Goal: Information Seeking & Learning: Compare options

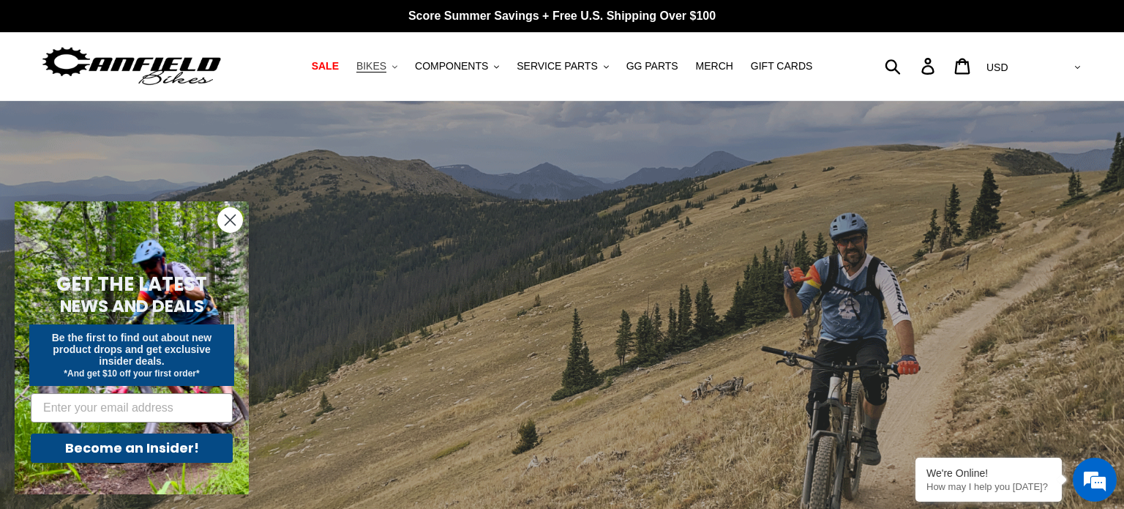
click at [386, 63] on span "BIKES" at bounding box center [371, 66] width 30 height 12
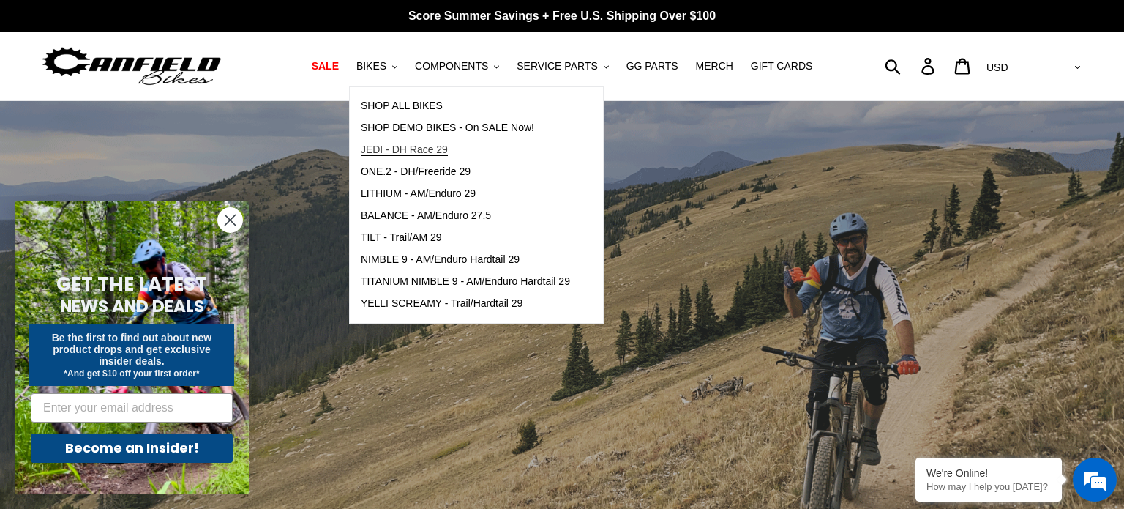
click at [406, 145] on span "JEDI - DH Race 29" at bounding box center [404, 149] width 87 height 12
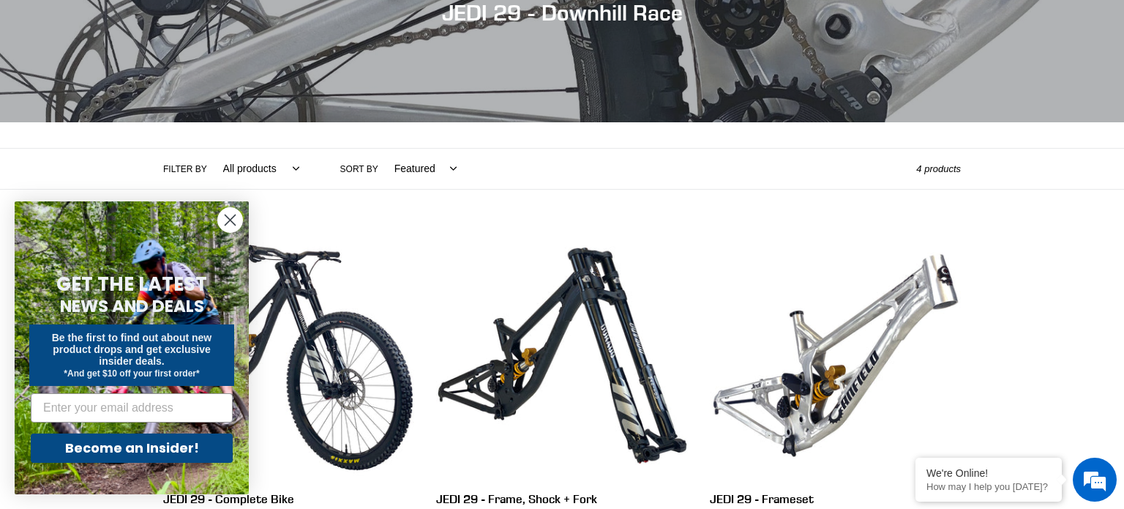
scroll to position [205, 0]
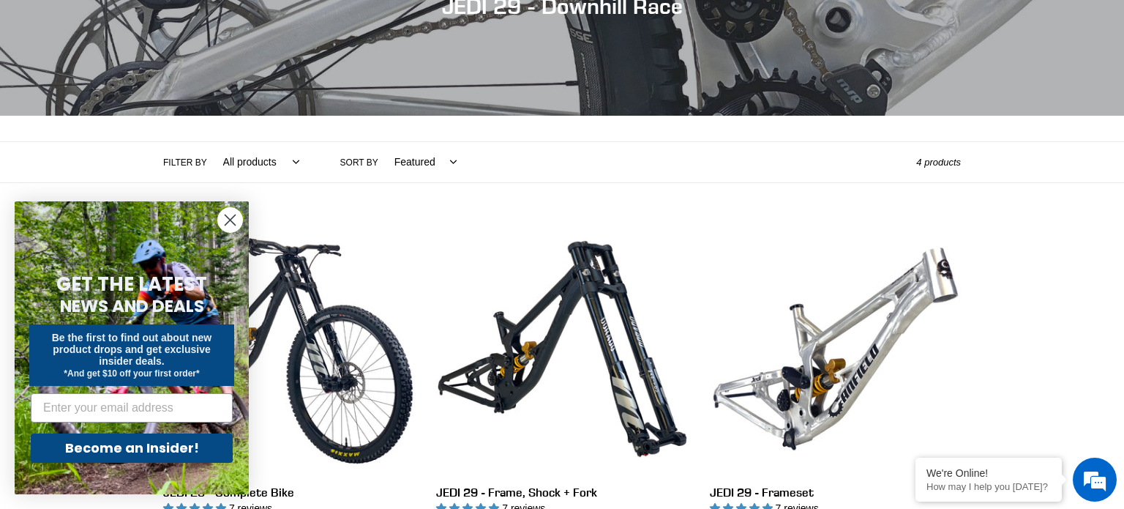
click at [228, 220] on icon "Close dialog" at bounding box center [230, 220] width 10 height 10
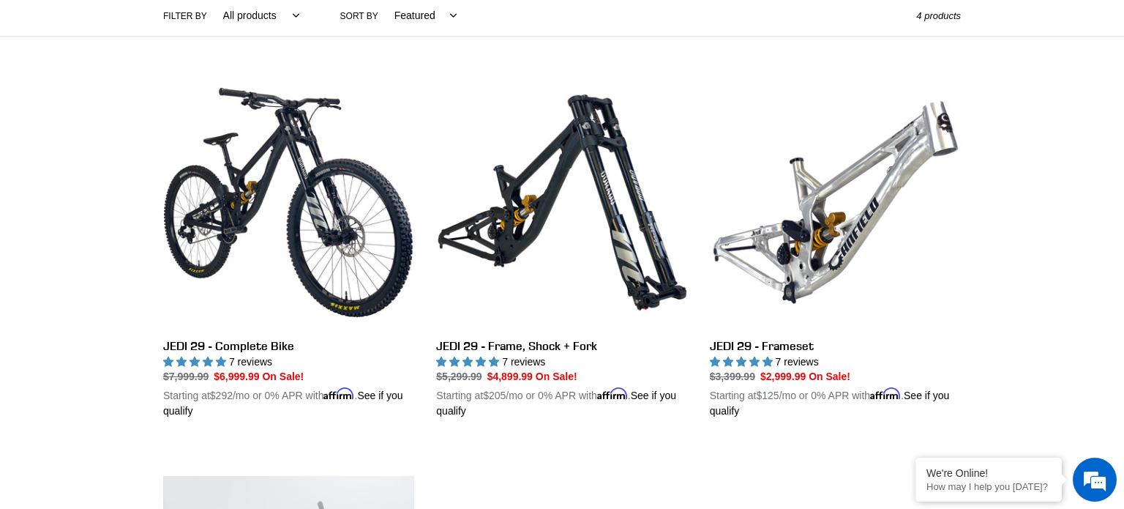
scroll to position [0, 0]
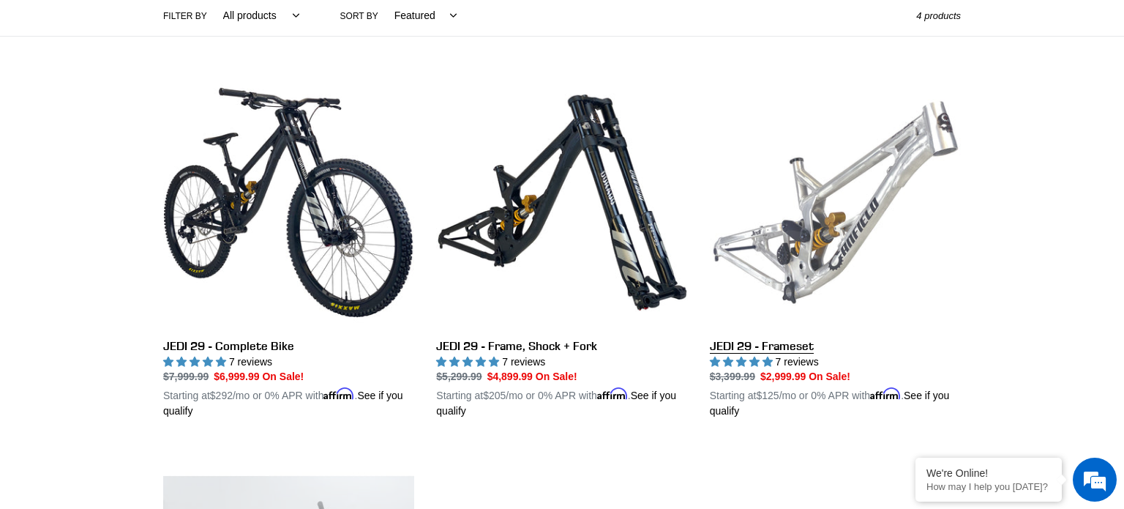
click at [820, 233] on link "JEDI 29 - Frameset" at bounding box center [835, 248] width 251 height 342
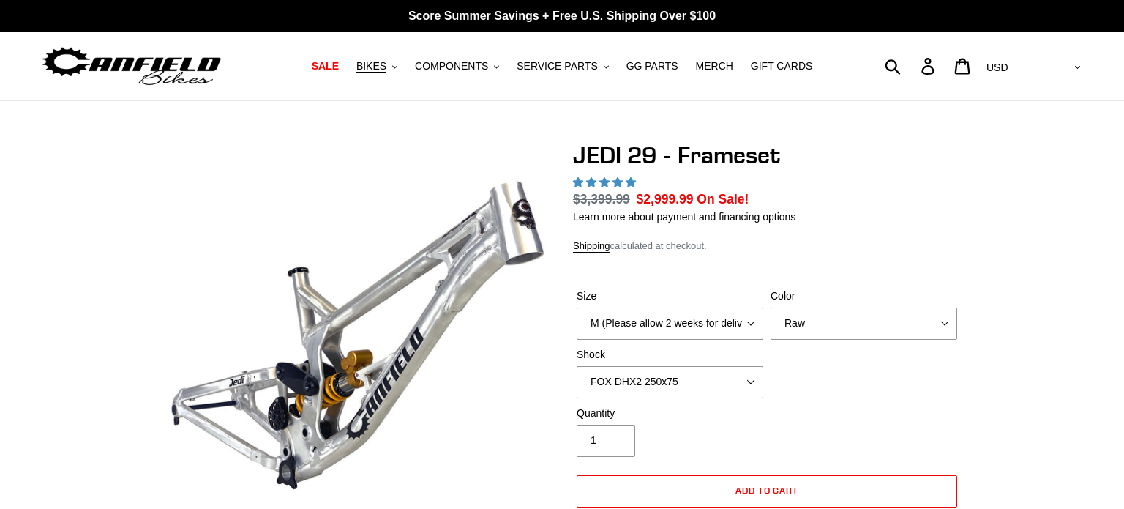
select select "highest-rating"
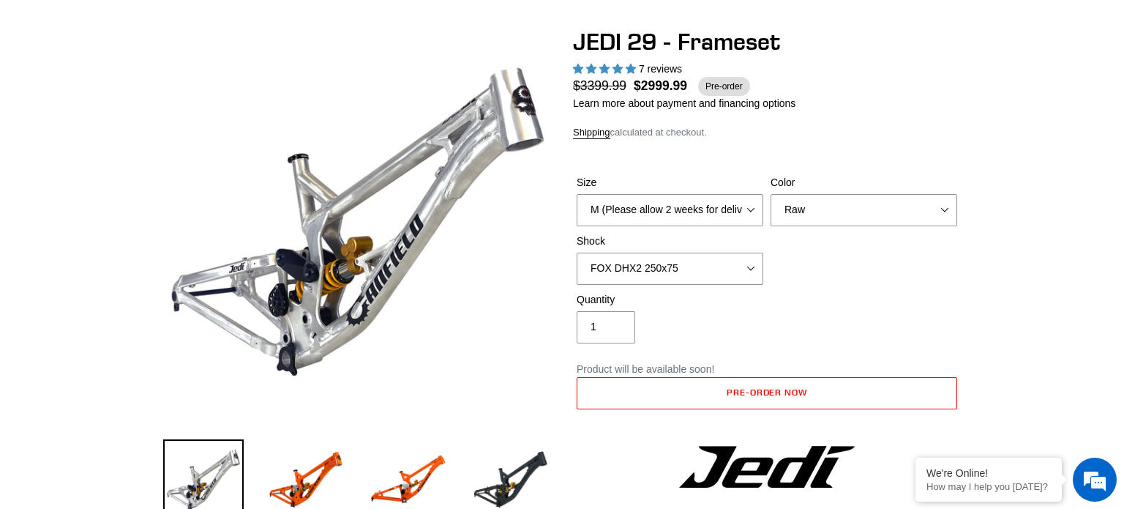
scroll to position [117, 0]
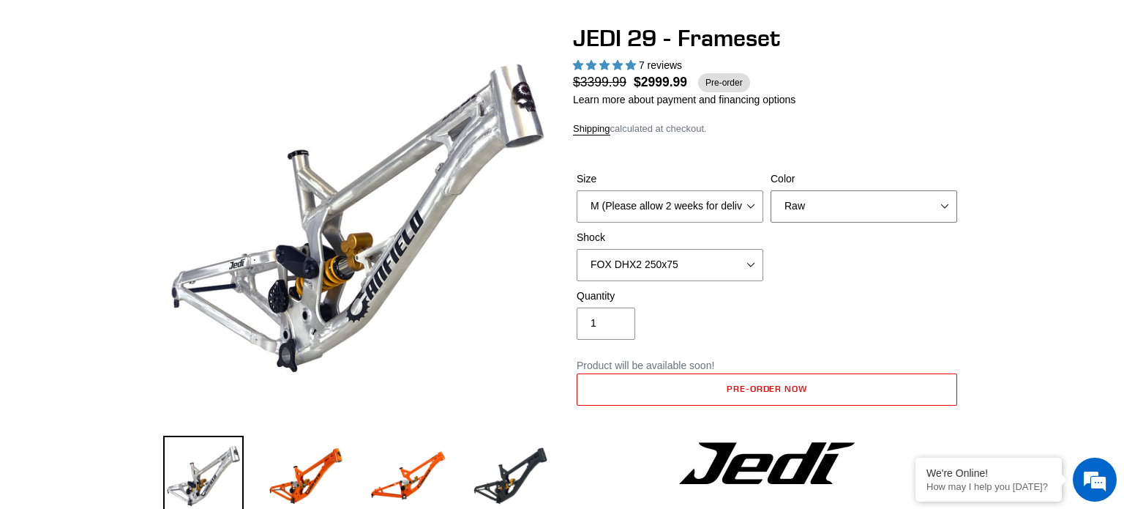
click at [836, 203] on select "Orange Raw Stealth Black" at bounding box center [864, 206] width 187 height 32
click at [771, 190] on select "Orange Raw Stealth Black" at bounding box center [864, 206] width 187 height 32
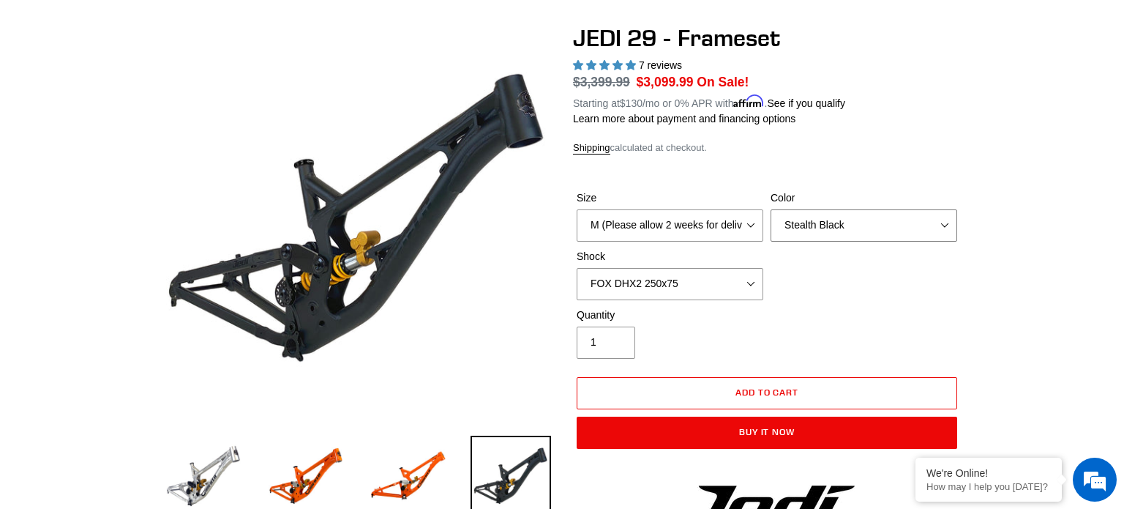
click at [820, 229] on select "Orange Raw Stealth Black" at bounding box center [864, 225] width 187 height 32
select select "Orange"
click at [771, 209] on select "Orange Raw Stealth Black" at bounding box center [864, 225] width 187 height 32
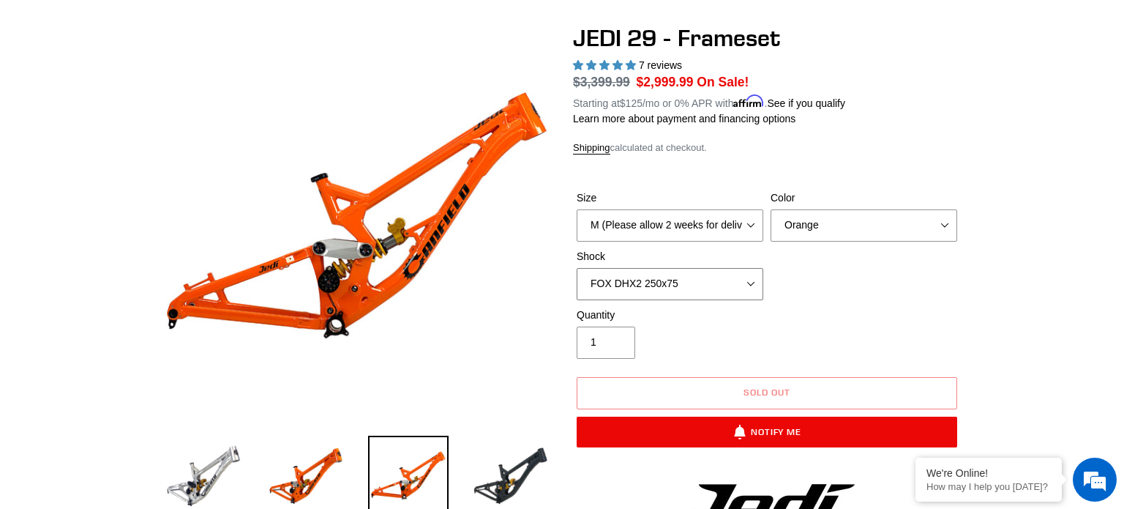
click at [746, 282] on select "No Shock FOX DHX2 250x75 RockShox Vivid Ultimate DH 250x75 EXT e-Storia LOX V3" at bounding box center [670, 284] width 187 height 32
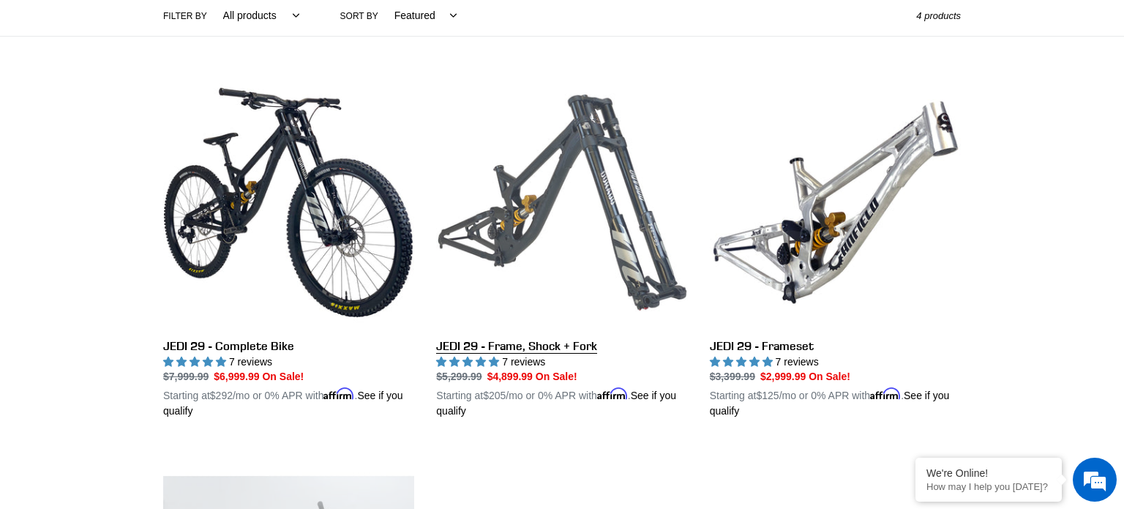
click at [558, 179] on link "JEDI 29 - Frame, Shock + Fork" at bounding box center [561, 248] width 251 height 342
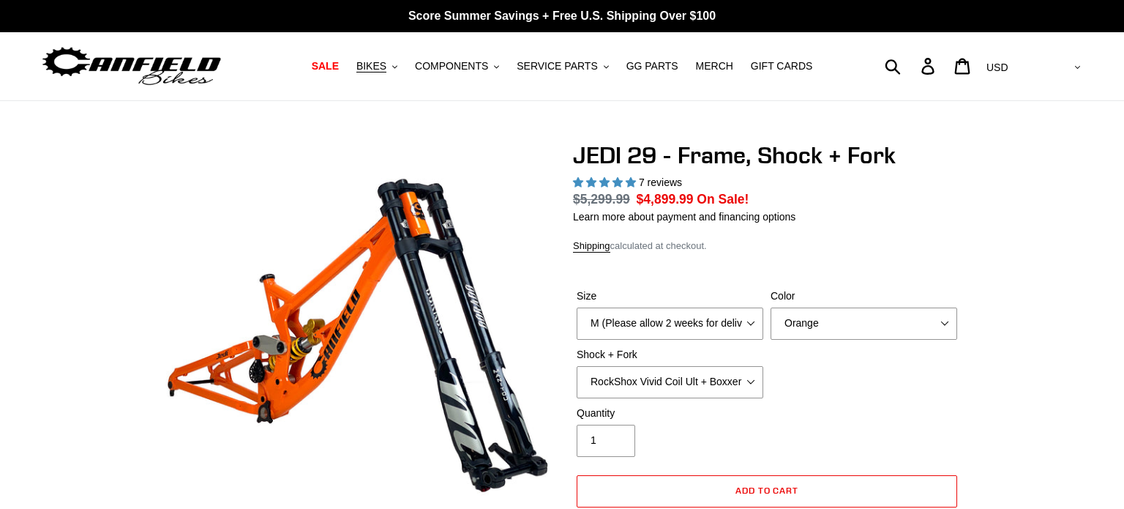
select select "highest-rating"
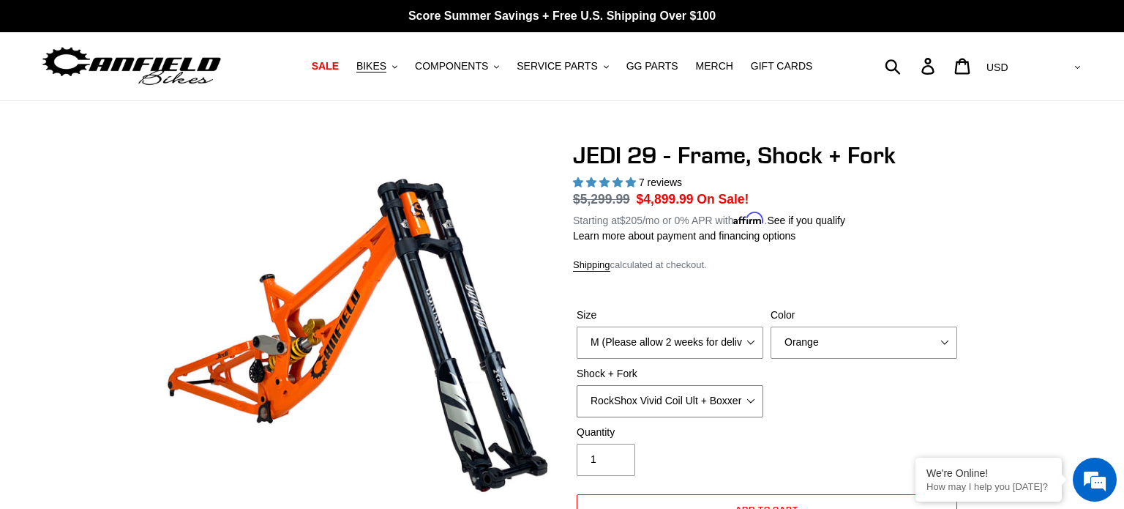
click at [706, 391] on select "RockShox Vivid Coil Ult + Boxxer RC2 C3 Ult Fox DHX2 250x75 + Fox 40 Float Grip…" at bounding box center [670, 401] width 187 height 32
select select "Fox DHX2 250x75 + Fox 40 Float Grip2"
click at [577, 385] on select "RockShox Vivid Coil Ult + Boxxer RC2 C3 Ult Fox DHX2 250x75 + Fox 40 Float Grip…" at bounding box center [670, 401] width 187 height 32
click at [845, 354] on select "Orange Stealth Black Raw" at bounding box center [864, 342] width 187 height 32
click at [771, 326] on select "Orange Stealth Black Raw" at bounding box center [864, 342] width 187 height 32
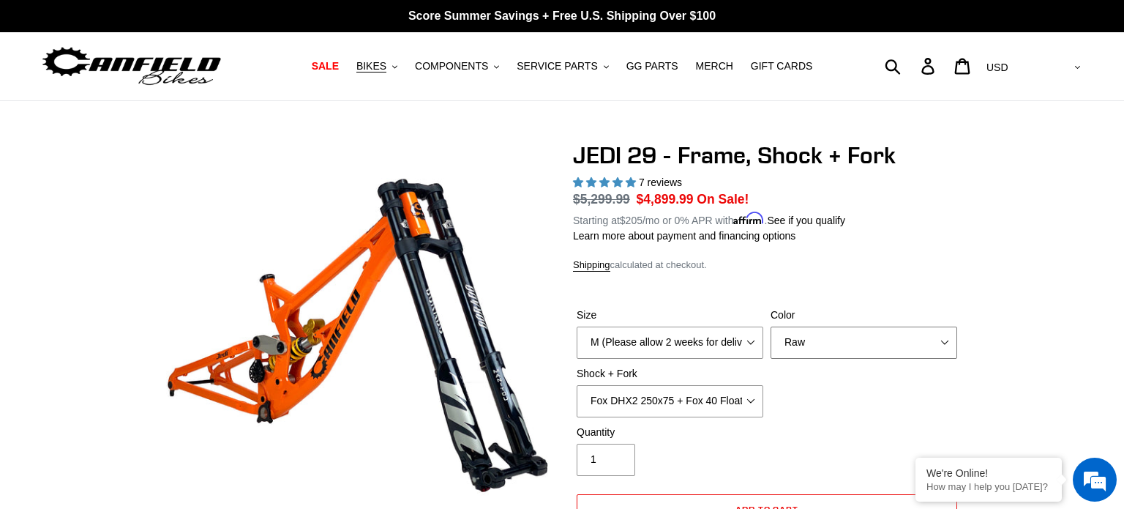
select select "Stealth Black"
click at [754, 443] on div "Quantity 1" at bounding box center [670, 449] width 194 height 51
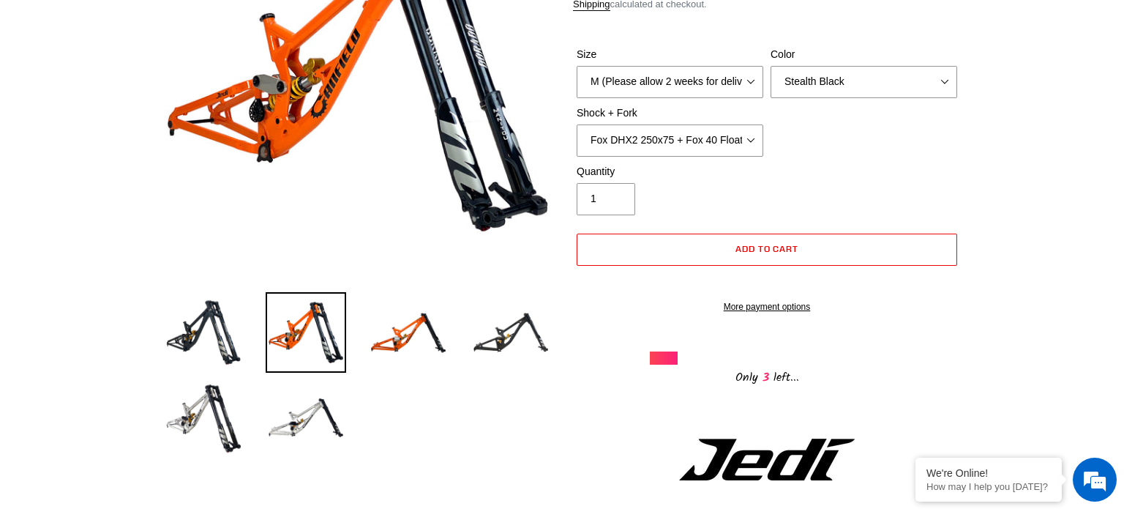
scroll to position [263, 0]
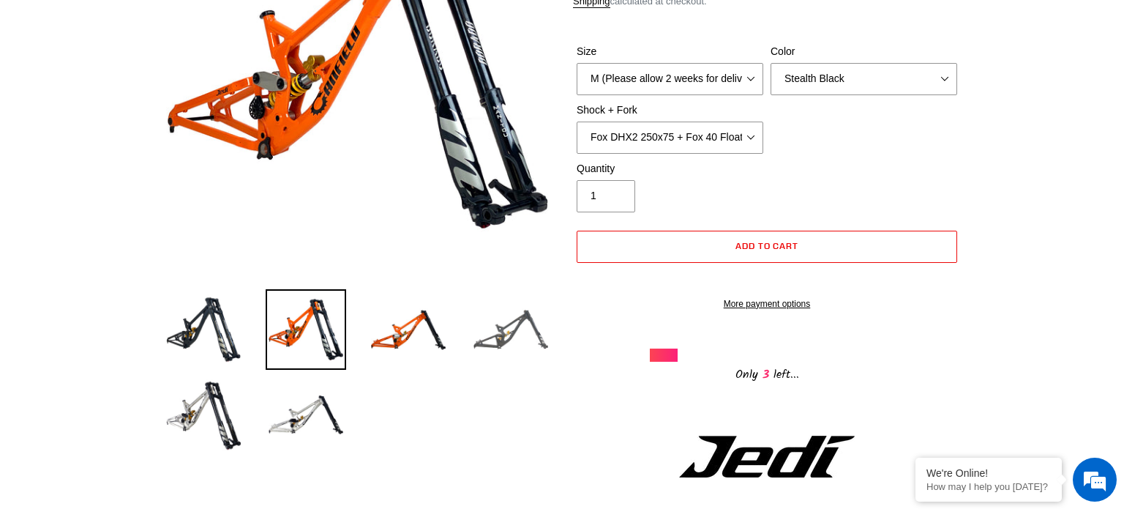
click at [529, 331] on img at bounding box center [511, 329] width 80 height 80
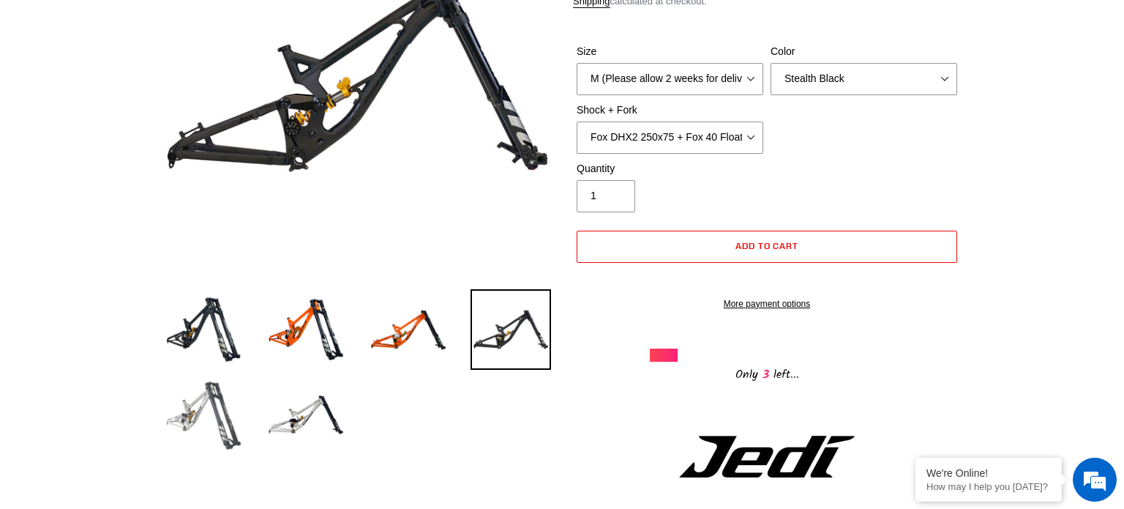
click at [217, 419] on img at bounding box center [203, 414] width 80 height 80
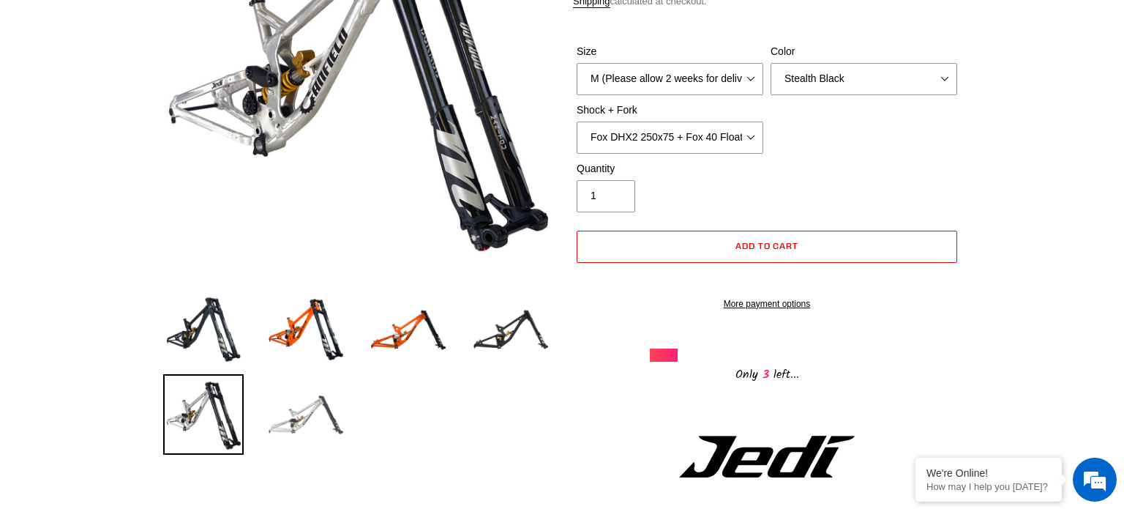
click at [317, 419] on img at bounding box center [306, 414] width 80 height 80
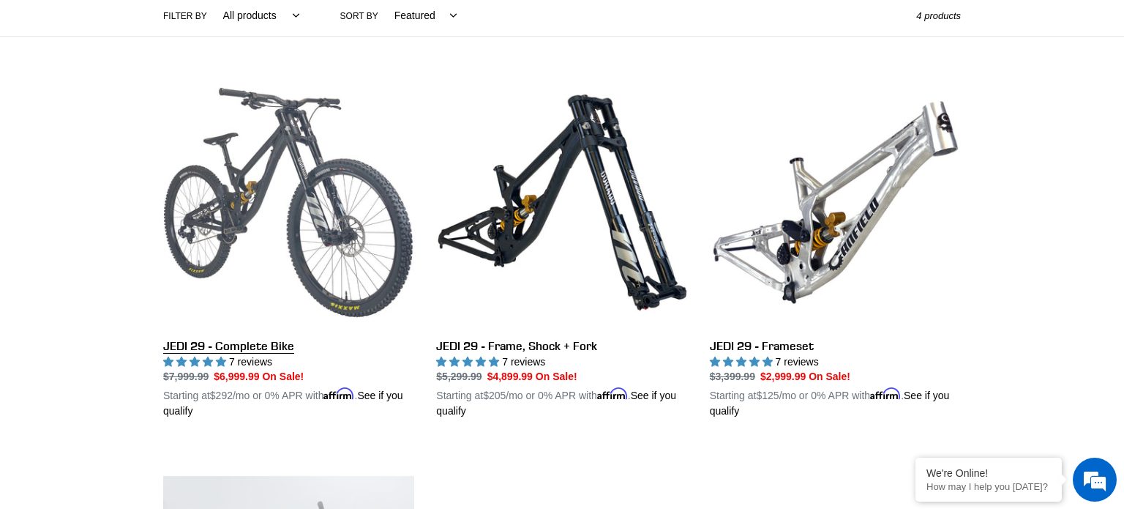
click at [271, 192] on link "JEDI 29 - Complete Bike" at bounding box center [288, 248] width 251 height 342
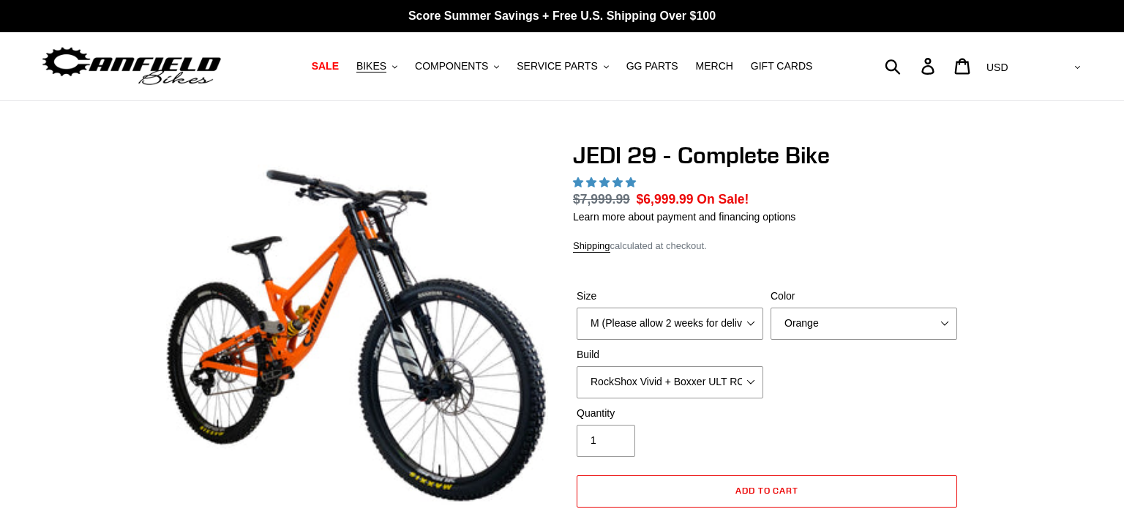
select select "highest-rating"
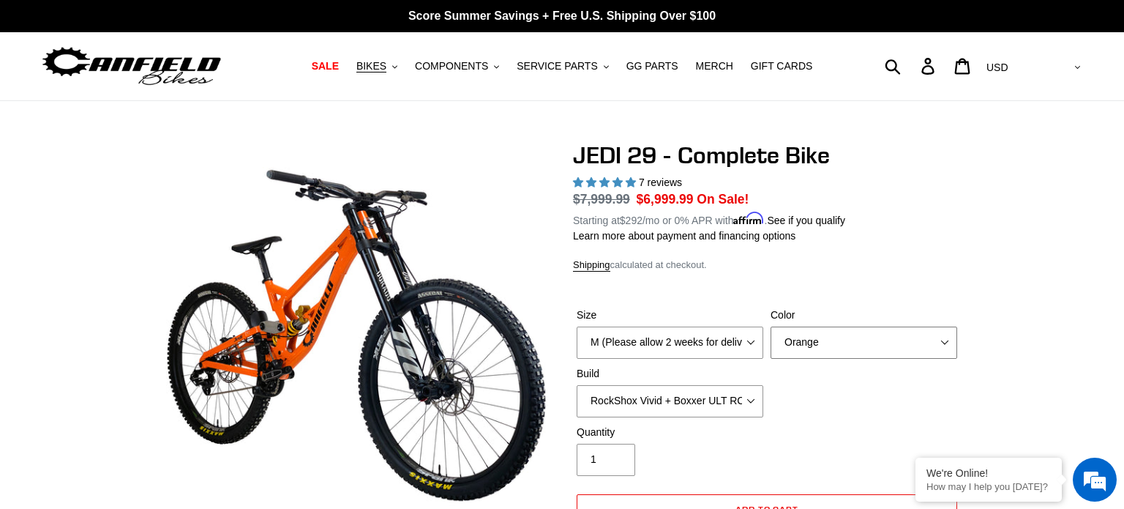
click at [888, 347] on select "Orange Stealth Black Raw" at bounding box center [864, 342] width 187 height 32
select select "Stealth Black"
click at [771, 326] on select "Orange Stealth Black Raw" at bounding box center [864, 342] width 187 height 32
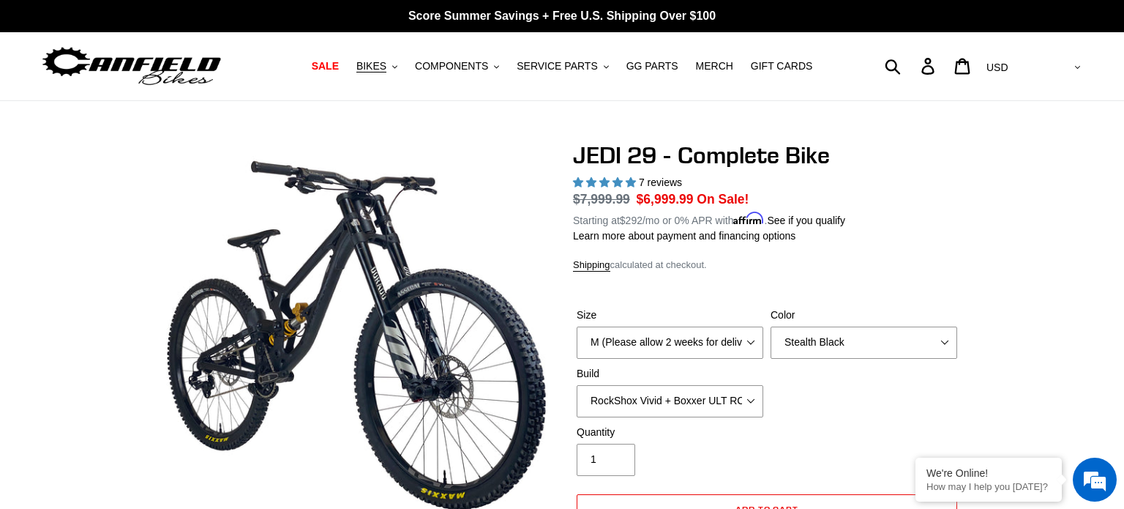
click at [845, 404] on div "Size M (Please allow 2 weeks for delivery) L (Please allow 2 weeks for delivery…" at bounding box center [767, 365] width 388 height 117
click at [762, 405] on select "RockShox Vivid + Boxxer ULT RC2 C3 200 + SRAM XO RockShox Vivid + Boxxer ULT RC…" at bounding box center [670, 401] width 187 height 32
select select "Fox DHX2 + Fox 40 Float Grip 2 203 + SRAM XO"
click at [577, 385] on select "RockShox Vivid + Boxxer ULT RC2 C3 200 + SRAM XO RockShox Vivid + Boxxer ULT RC…" at bounding box center [670, 401] width 187 height 32
click at [746, 288] on form "Size M (Please allow 2 weeks for delivery) L (Please allow 2 weeks for delivery…" at bounding box center [767, 436] width 388 height 304
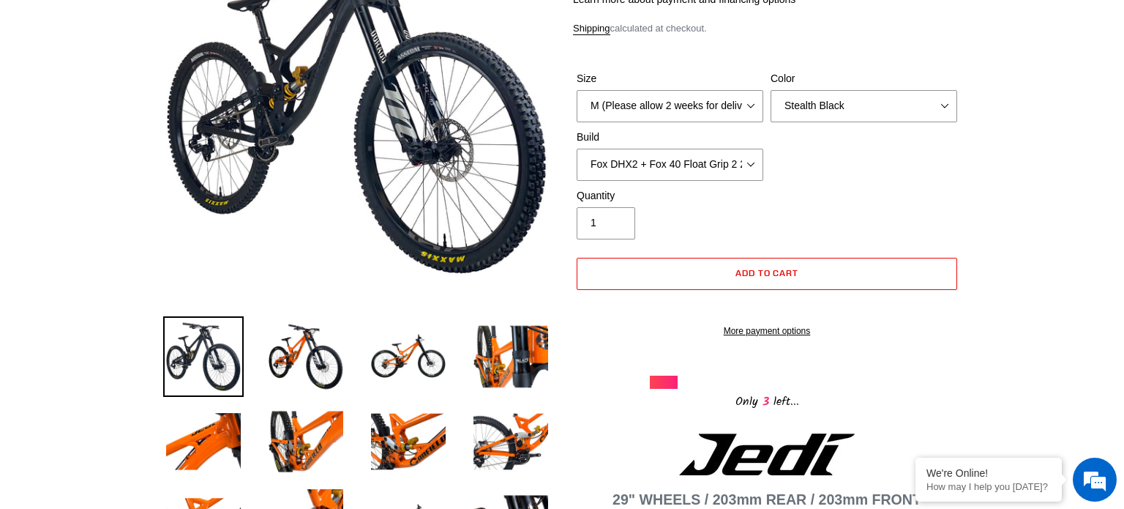
scroll to position [234, 0]
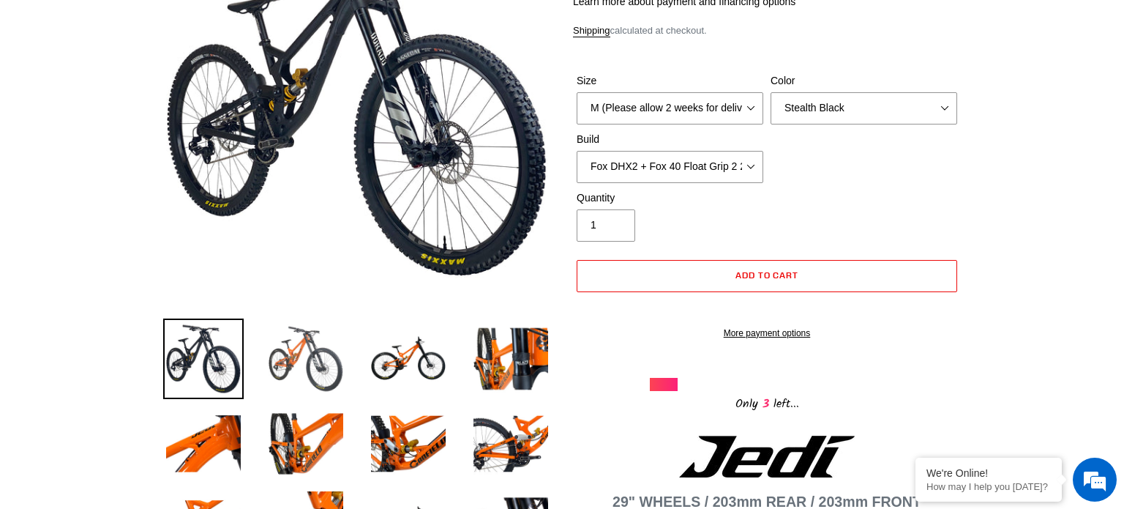
click at [293, 353] on img at bounding box center [306, 358] width 80 height 80
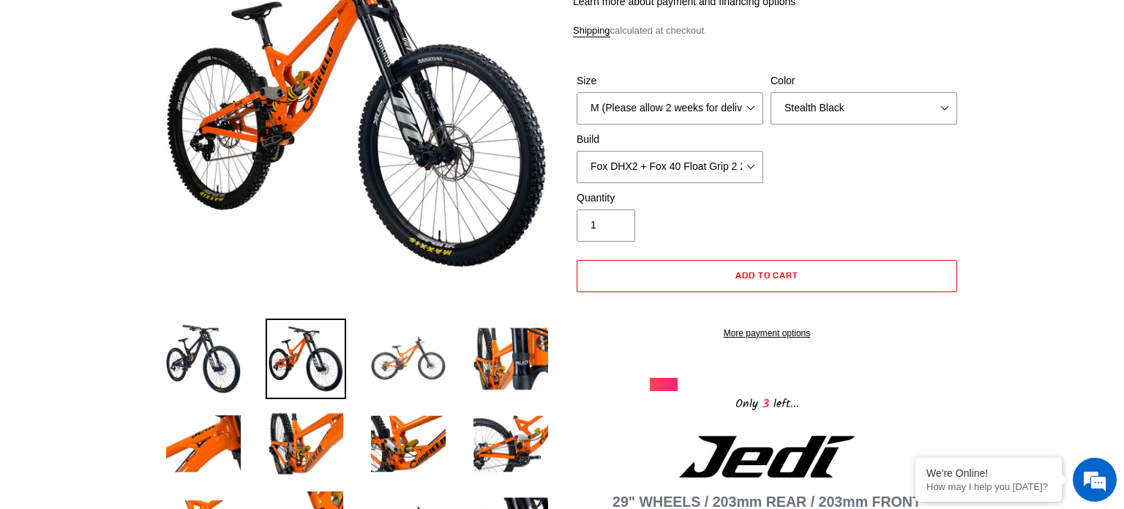
click at [425, 370] on img at bounding box center [408, 358] width 80 height 80
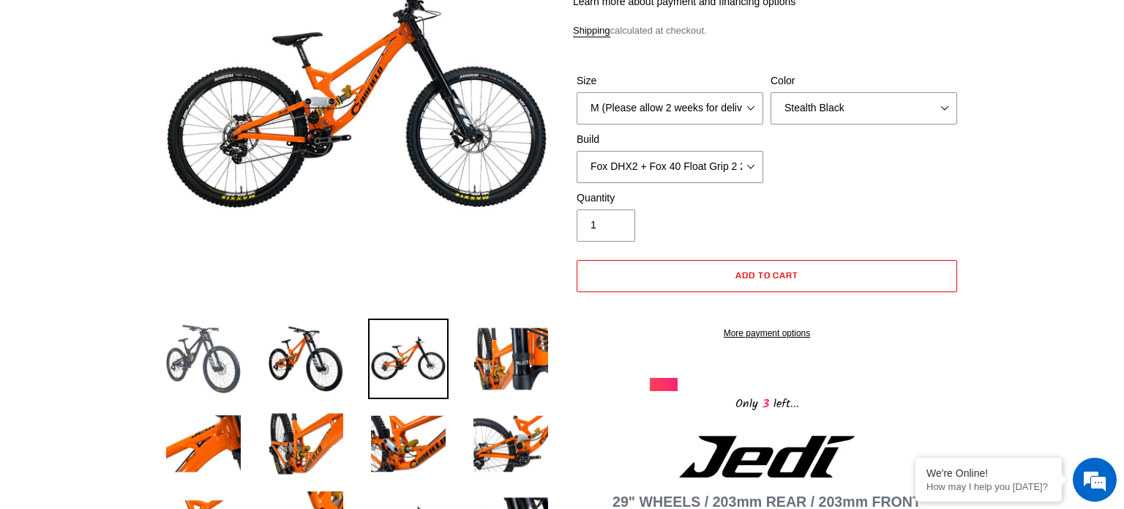
click at [202, 365] on img at bounding box center [203, 358] width 80 height 80
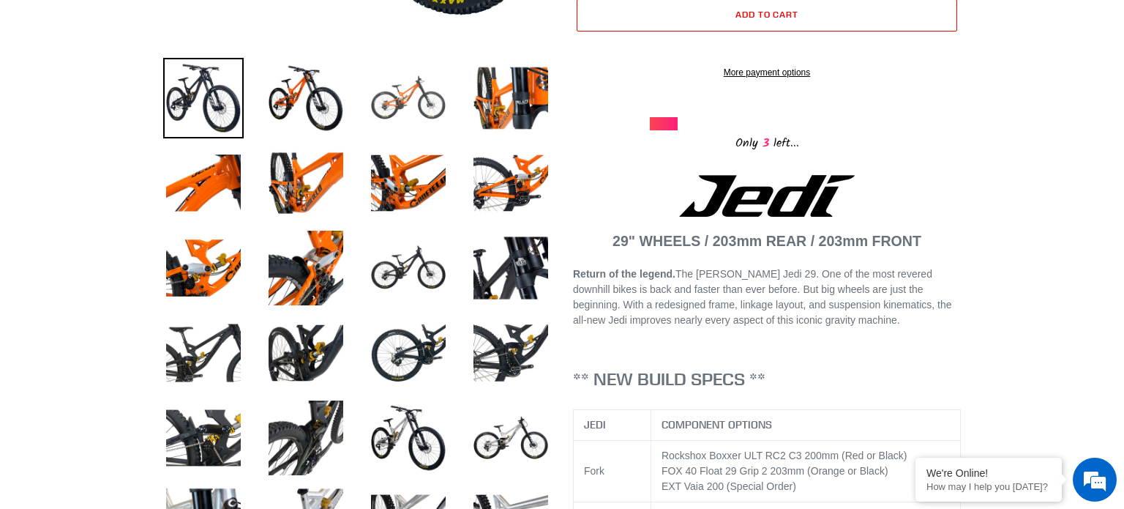
scroll to position [498, 0]
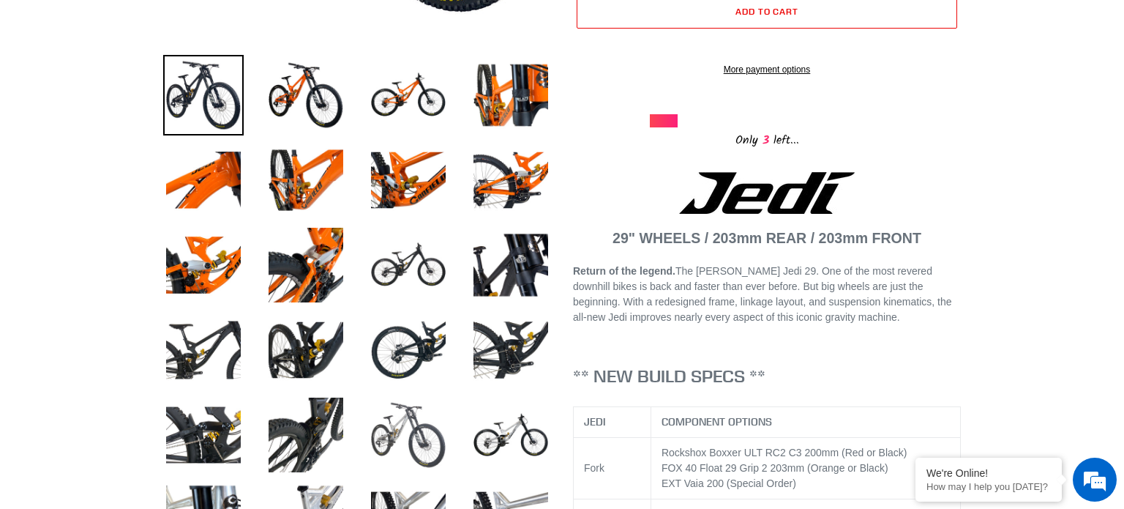
click at [421, 435] on img at bounding box center [408, 434] width 80 height 80
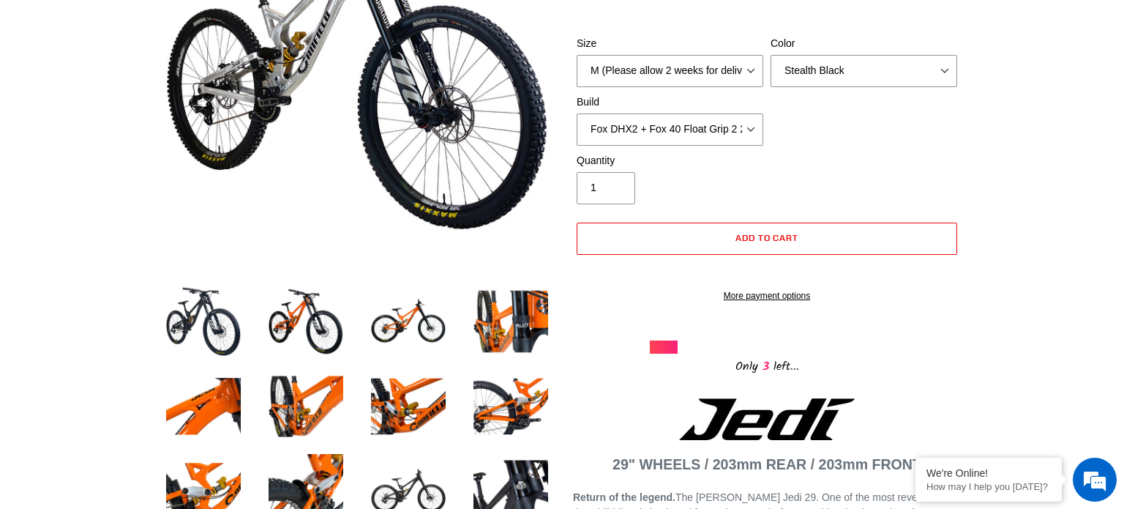
scroll to position [176, 0]
